Goal: Task Accomplishment & Management: Manage account settings

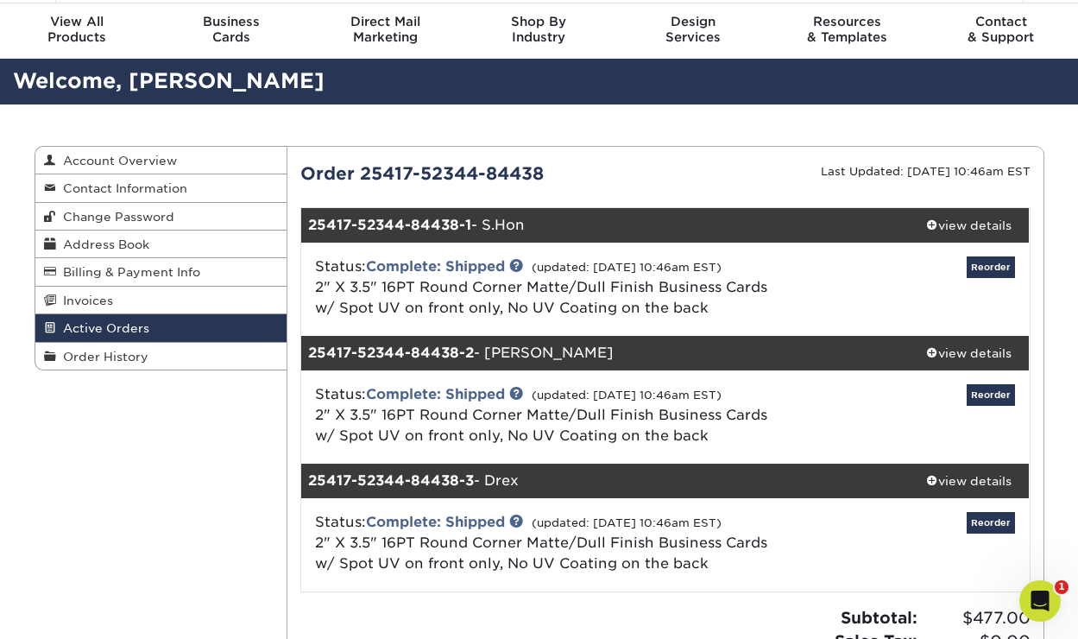
scroll to position [54, 0]
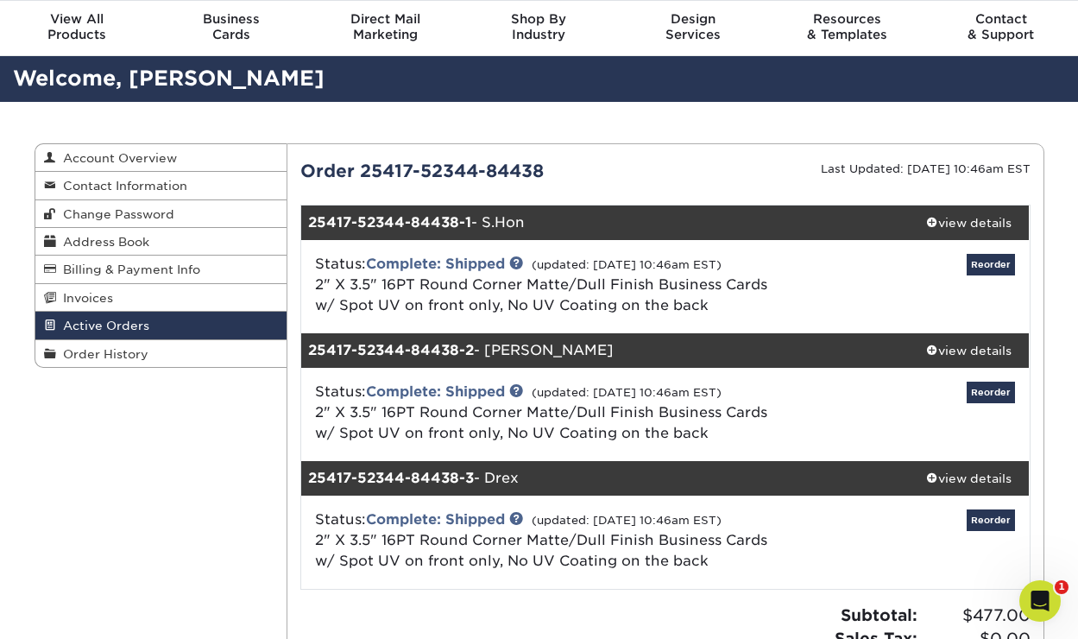
click at [142, 327] on span "Active Orders" at bounding box center [102, 326] width 93 height 14
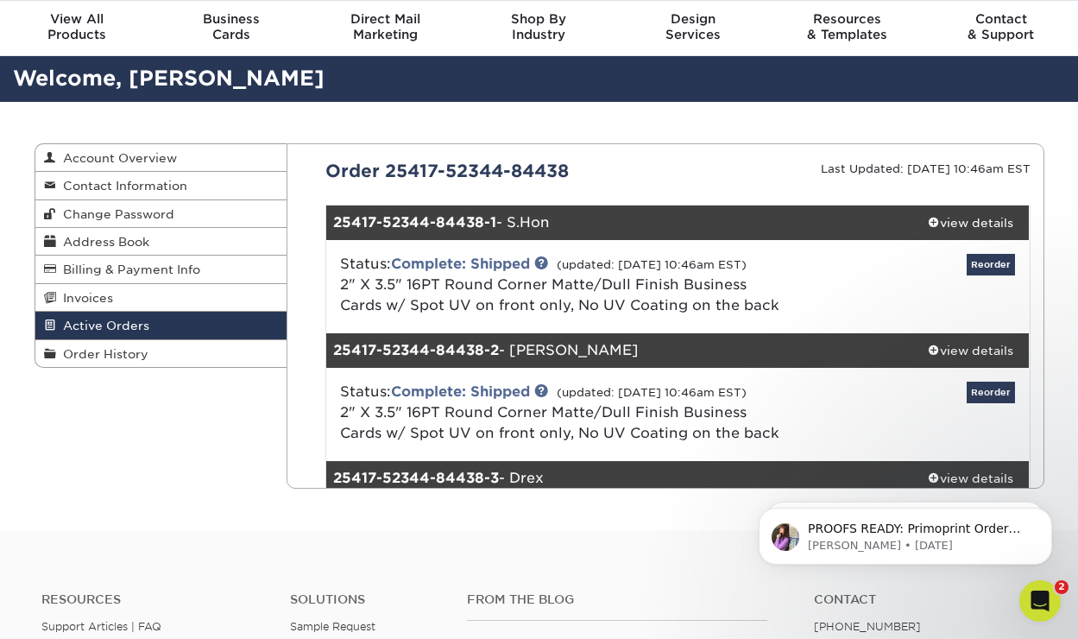
scroll to position [0, 0]
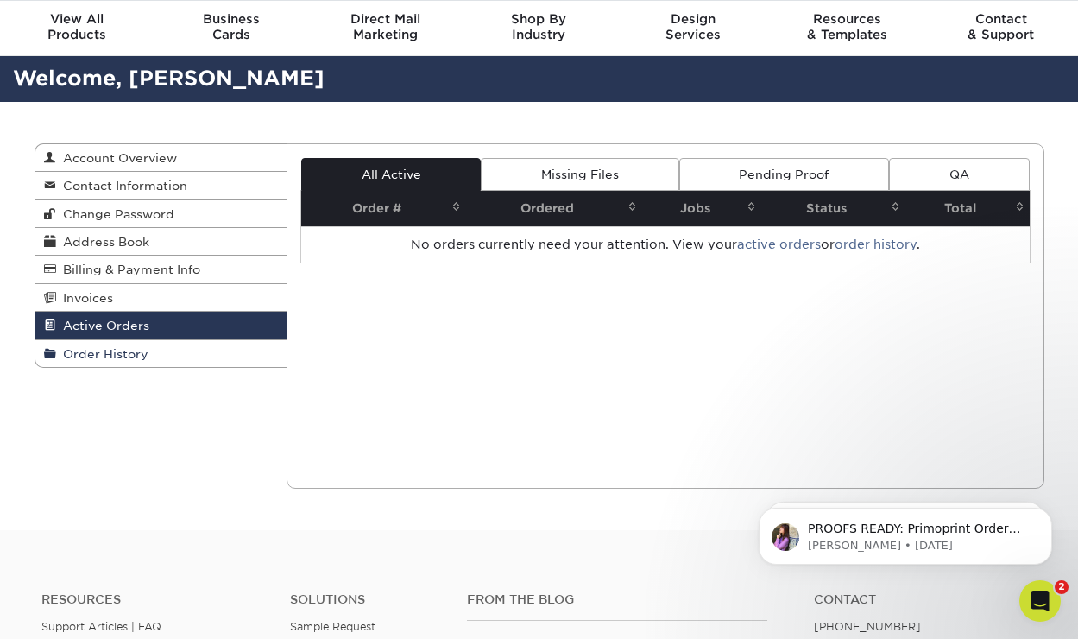
click at [130, 357] on span "Order History" at bounding box center [102, 354] width 92 height 14
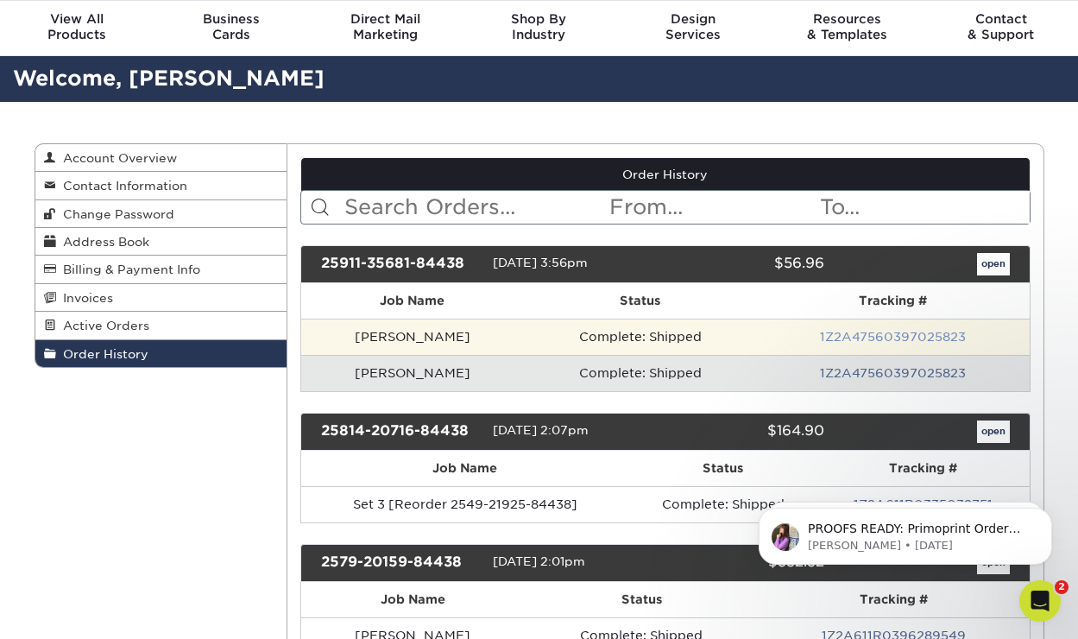
click at [849, 336] on link "1Z2A47560397025823" at bounding box center [893, 337] width 146 height 14
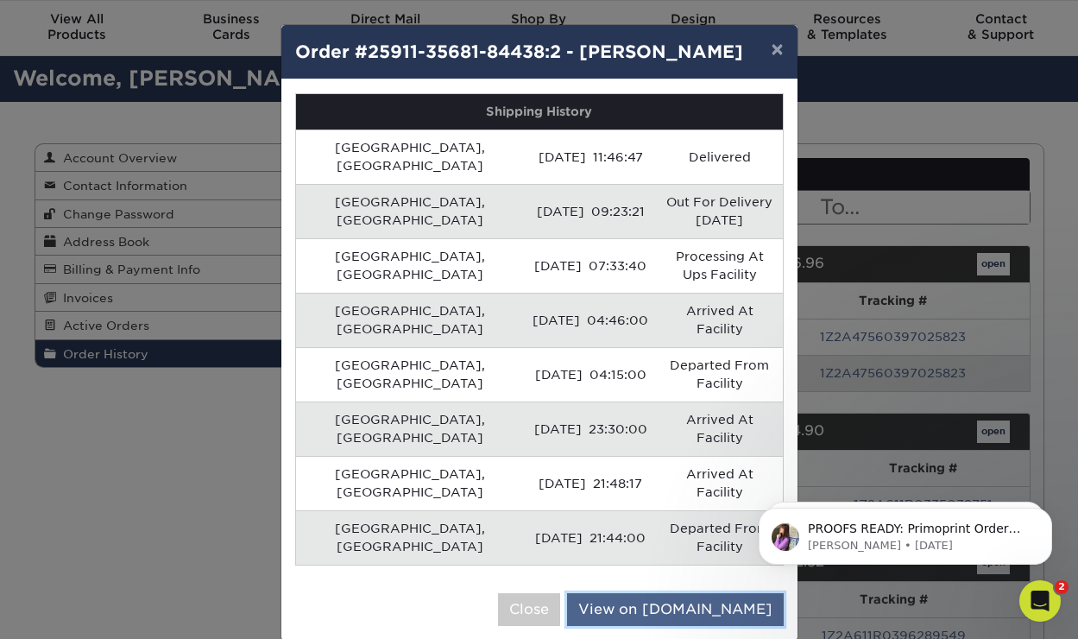
click at [672, 593] on link "View on [DOMAIN_NAME]" at bounding box center [675, 609] width 217 height 33
click at [774, 54] on button "×" at bounding box center [777, 49] width 40 height 48
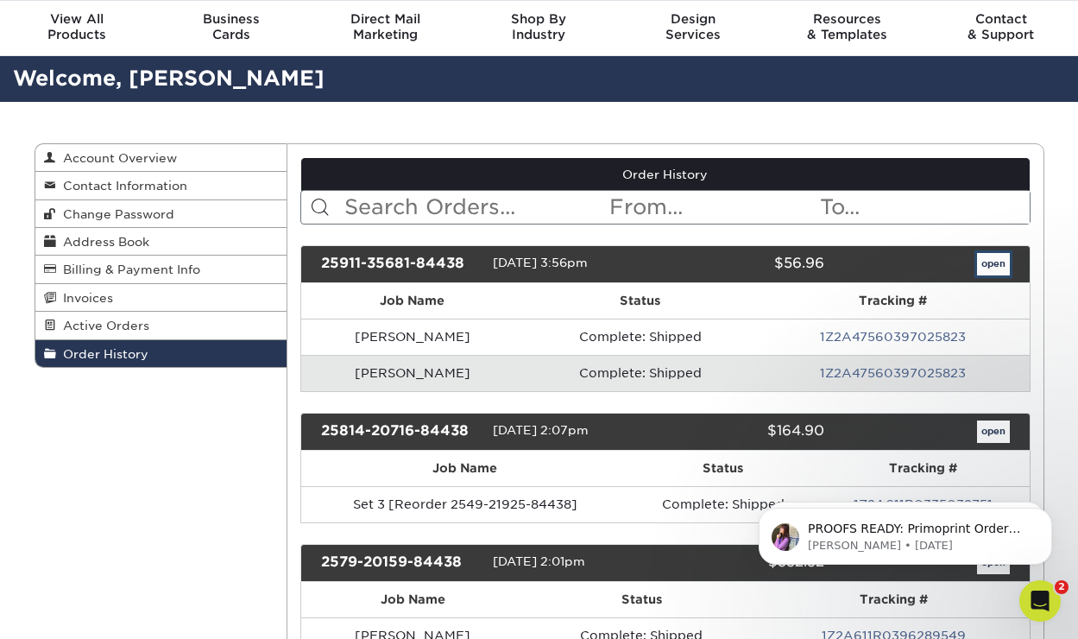
click at [1000, 261] on link "open" at bounding box center [993, 264] width 33 height 22
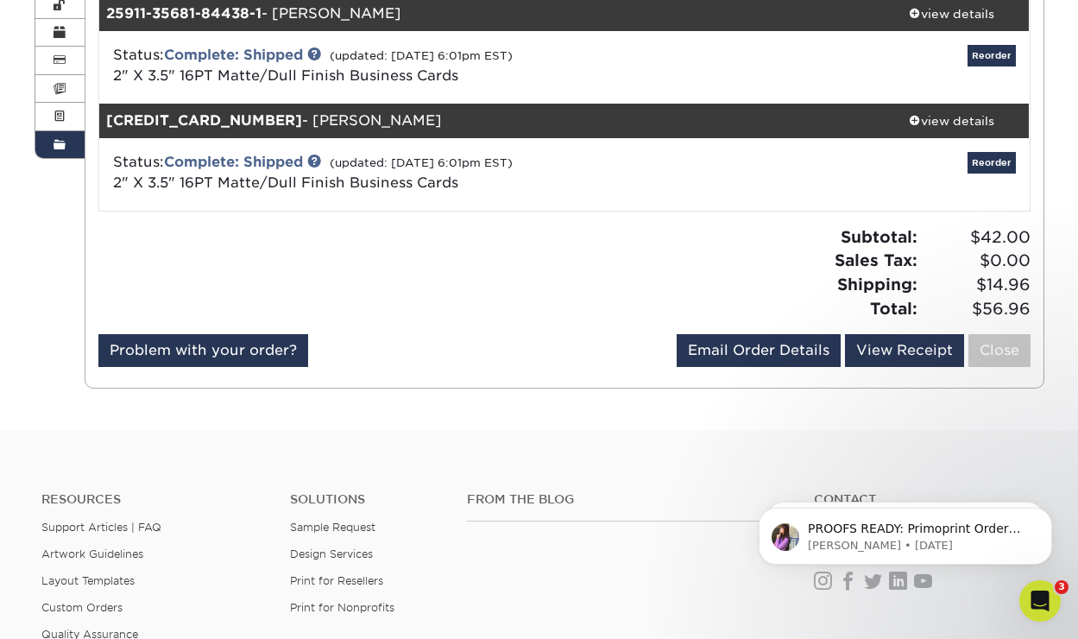
scroll to position [268, 0]
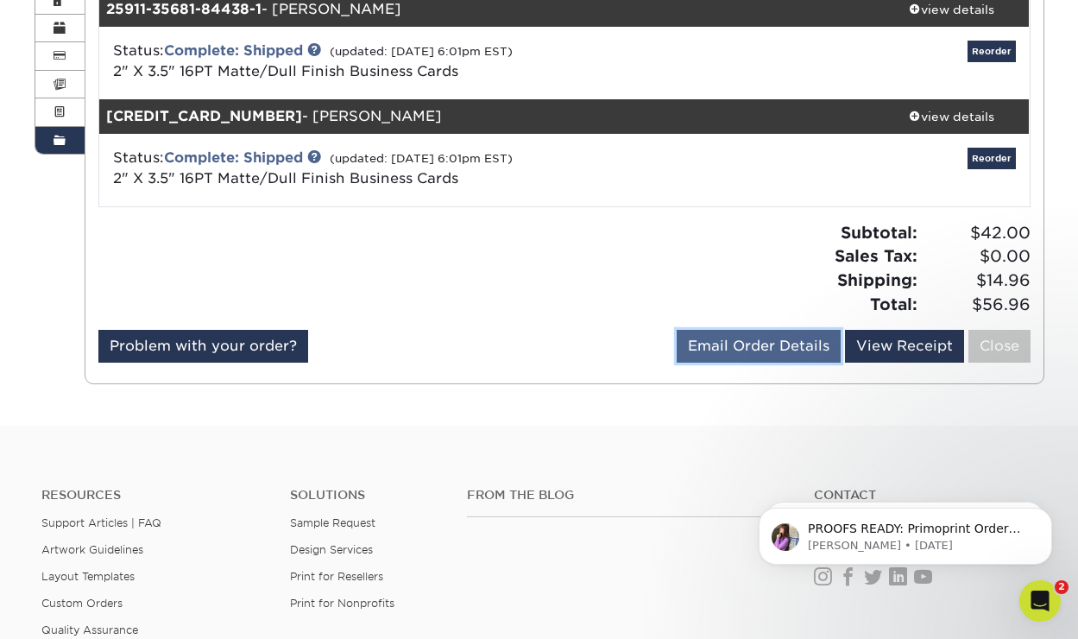
click at [738, 344] on link "Email Order Details" at bounding box center [759, 346] width 164 height 33
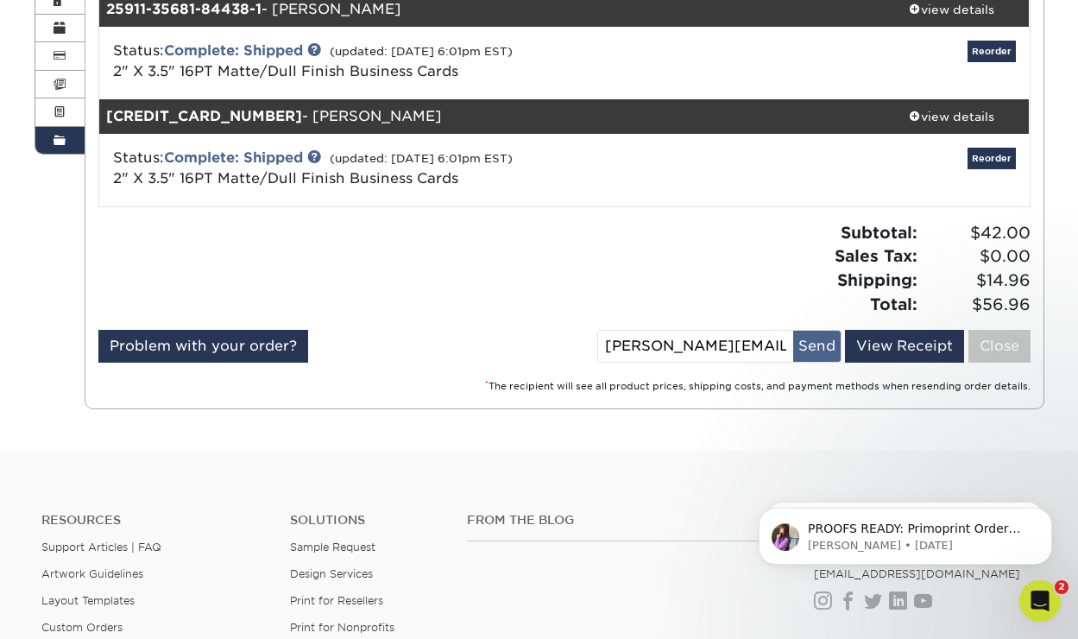
click at [813, 343] on button "Send" at bounding box center [816, 346] width 47 height 31
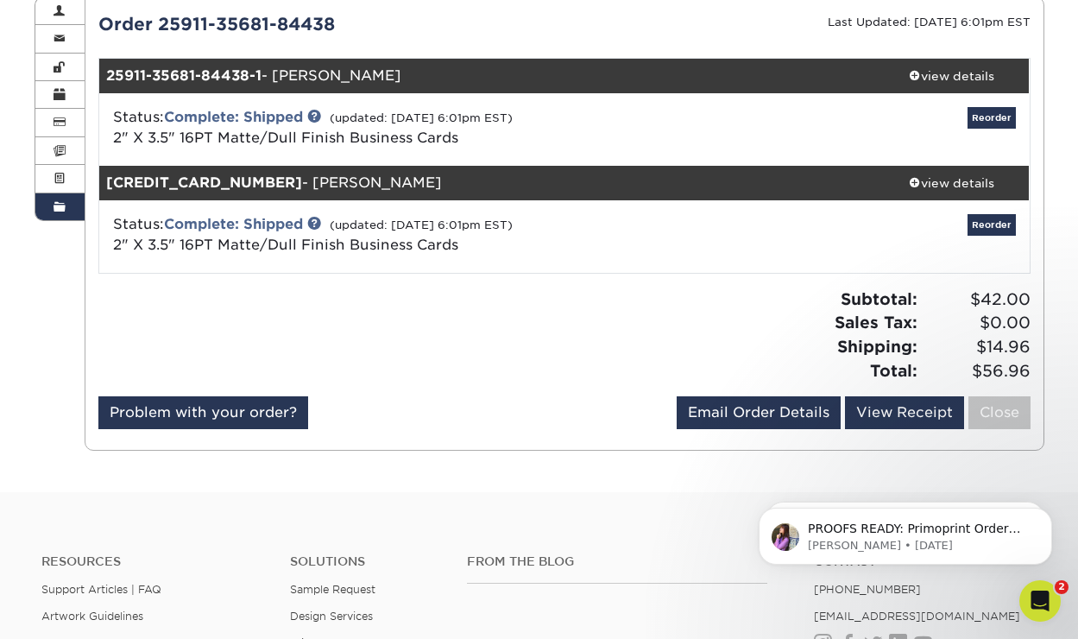
scroll to position [200, 0]
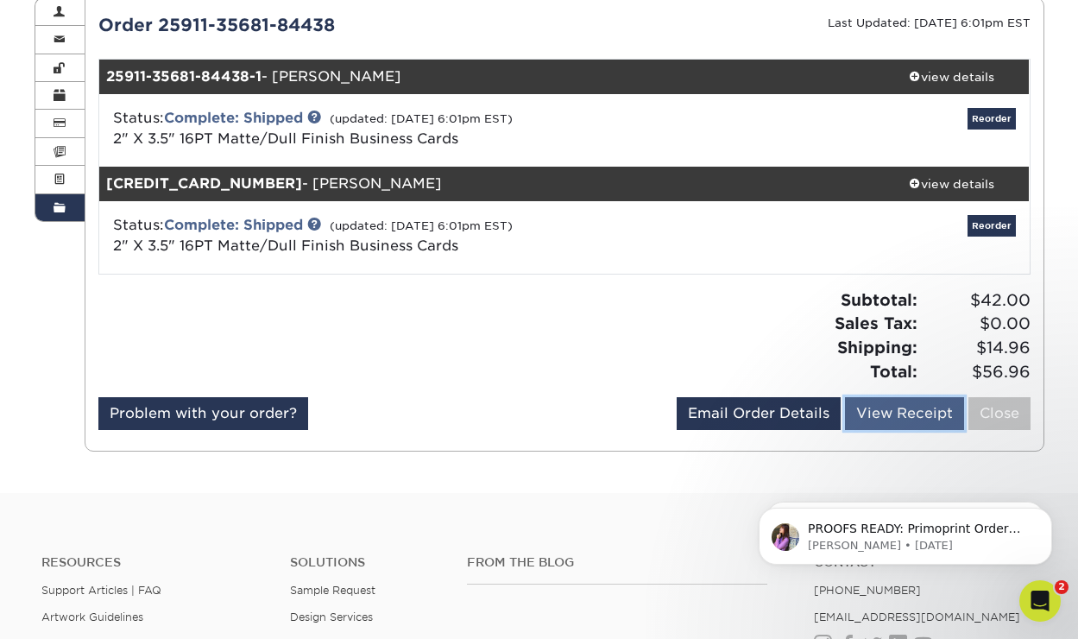
click at [896, 410] on link "View Receipt" at bounding box center [904, 413] width 119 height 33
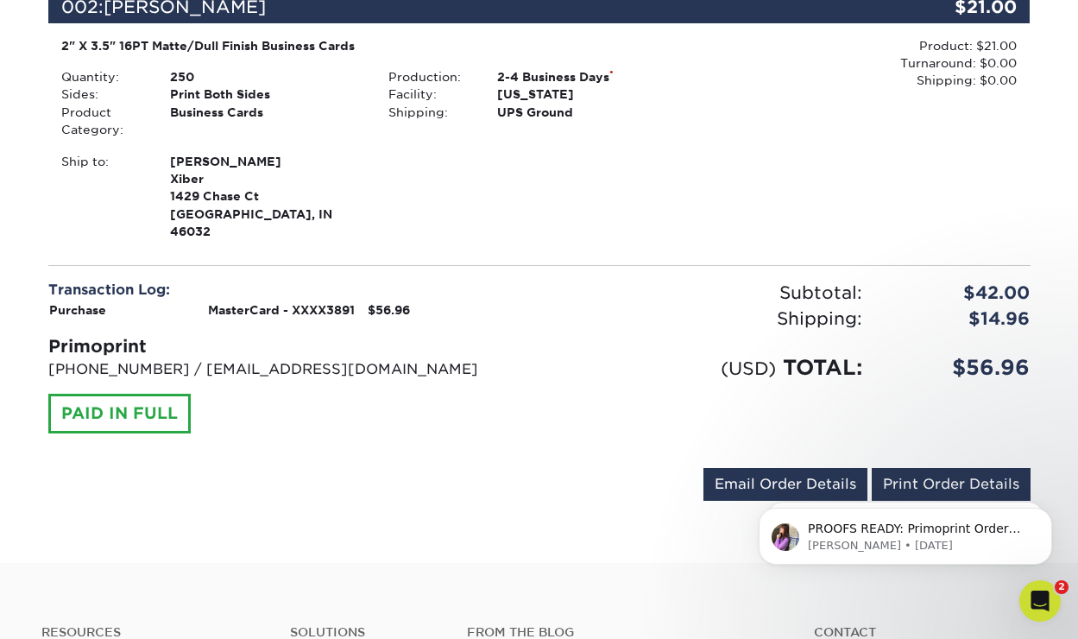
scroll to position [570, 0]
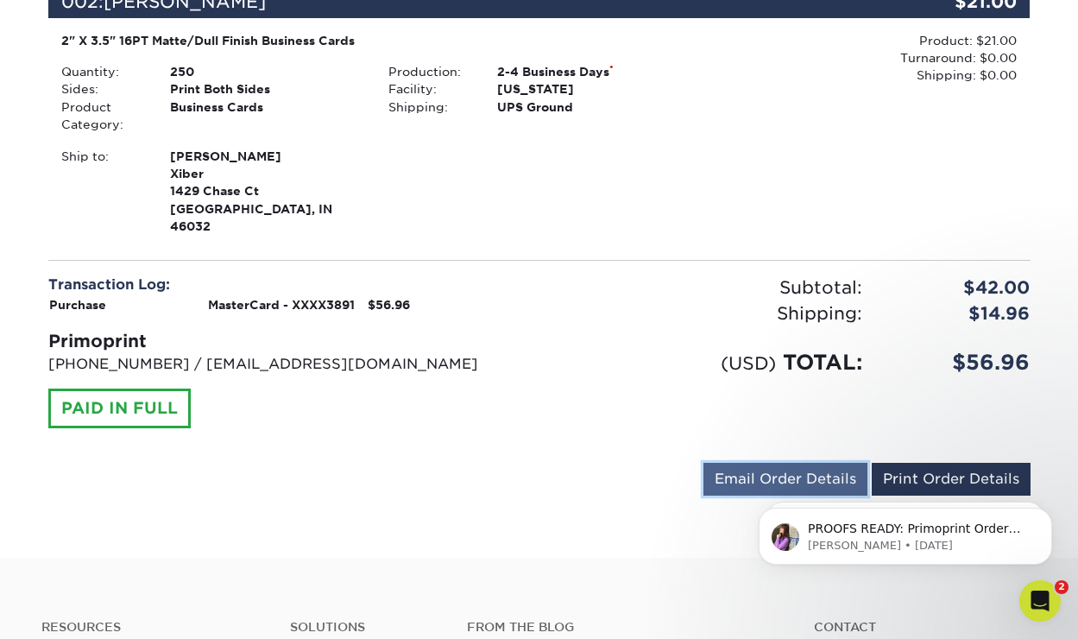
click at [751, 463] on link "Email Order Details" at bounding box center [786, 479] width 164 height 33
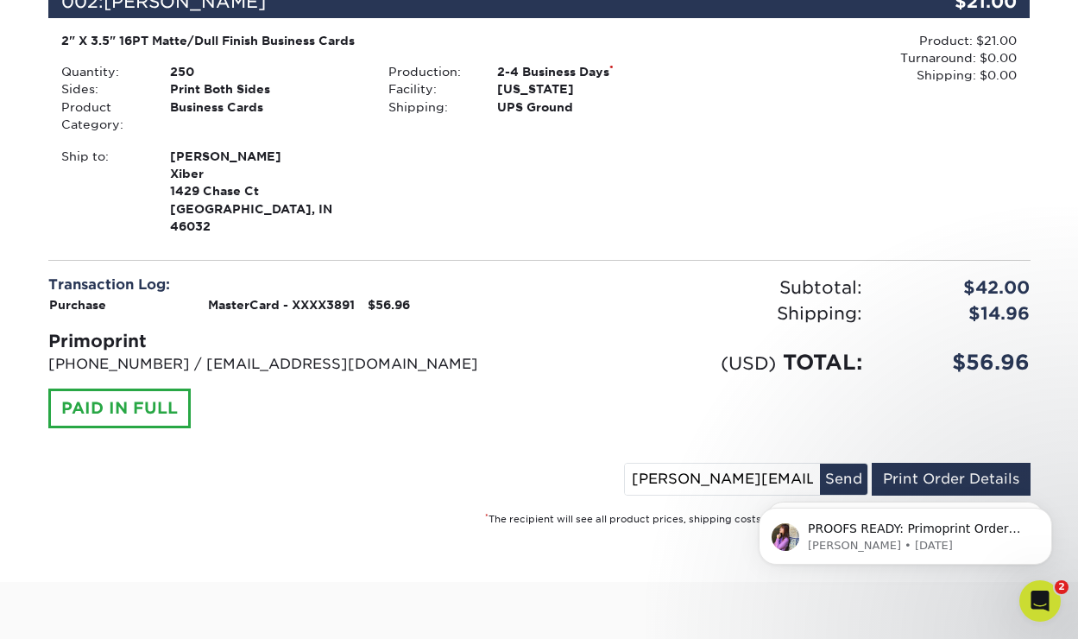
click at [781, 464] on input "[PERSON_NAME][EMAIL_ADDRESS][DOMAIN_NAME]" at bounding box center [722, 479] width 195 height 31
drag, startPoint x: 771, startPoint y: 440, endPoint x: 553, endPoint y: 422, distance: 218.3
click at [553, 422] on div "Order #: 25911-35681-84438 [DATE] 3:56pm Go to My Account Continue Shopping 001…" at bounding box center [539, 84] width 983 height 885
type input "[EMAIL_ADDRESS][DOMAIN_NAME]"
click at [838, 464] on button "Send" at bounding box center [843, 479] width 47 height 31
